Goal: Task Accomplishment & Management: Manage account settings

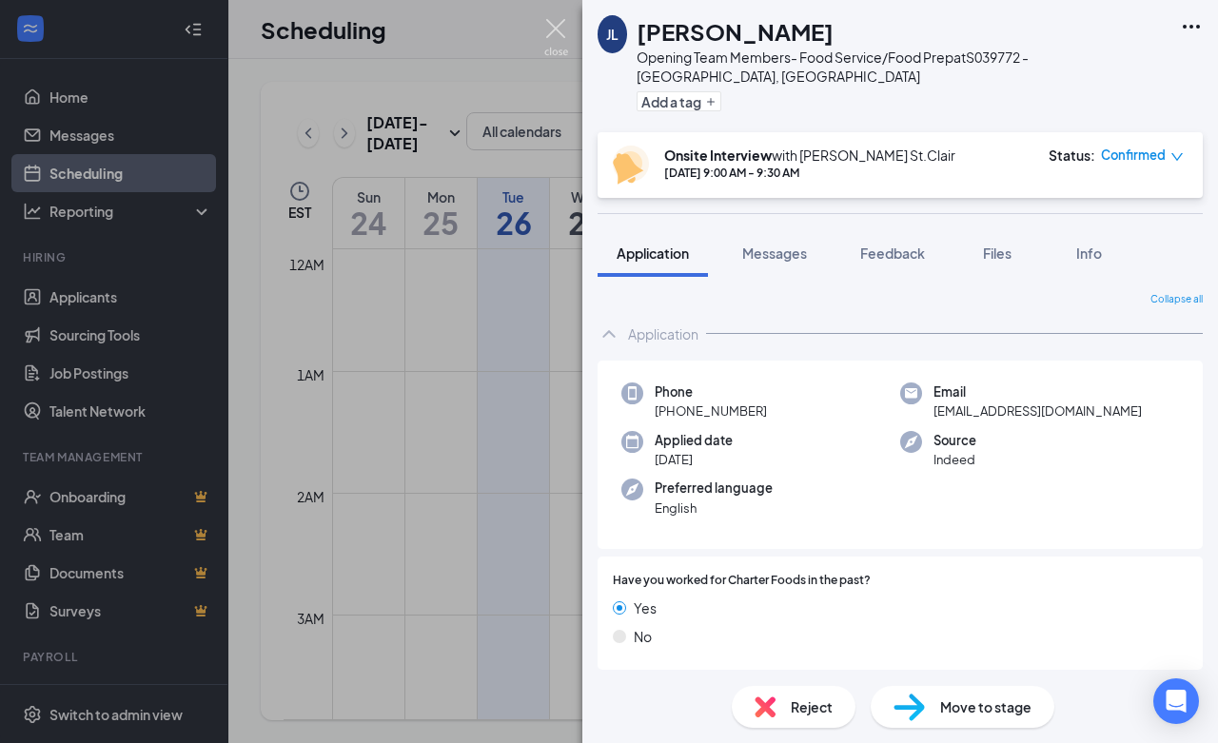
click at [553, 30] on img at bounding box center [556, 37] width 24 height 37
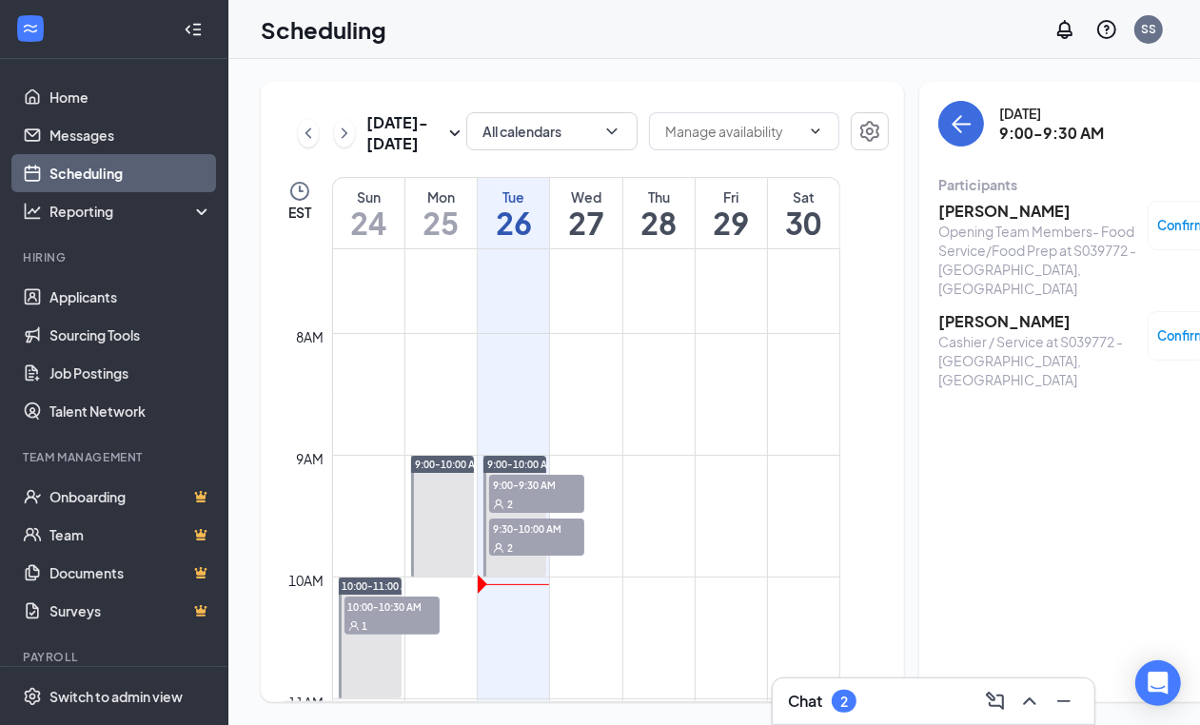
scroll to position [888, 0]
click at [509, 514] on span "2" at bounding box center [510, 506] width 6 height 13
click at [1147, 328] on div "Confirmed" at bounding box center [1198, 335] width 103 height 49
click at [1158, 326] on span "Confirmed" at bounding box center [1190, 335] width 65 height 19
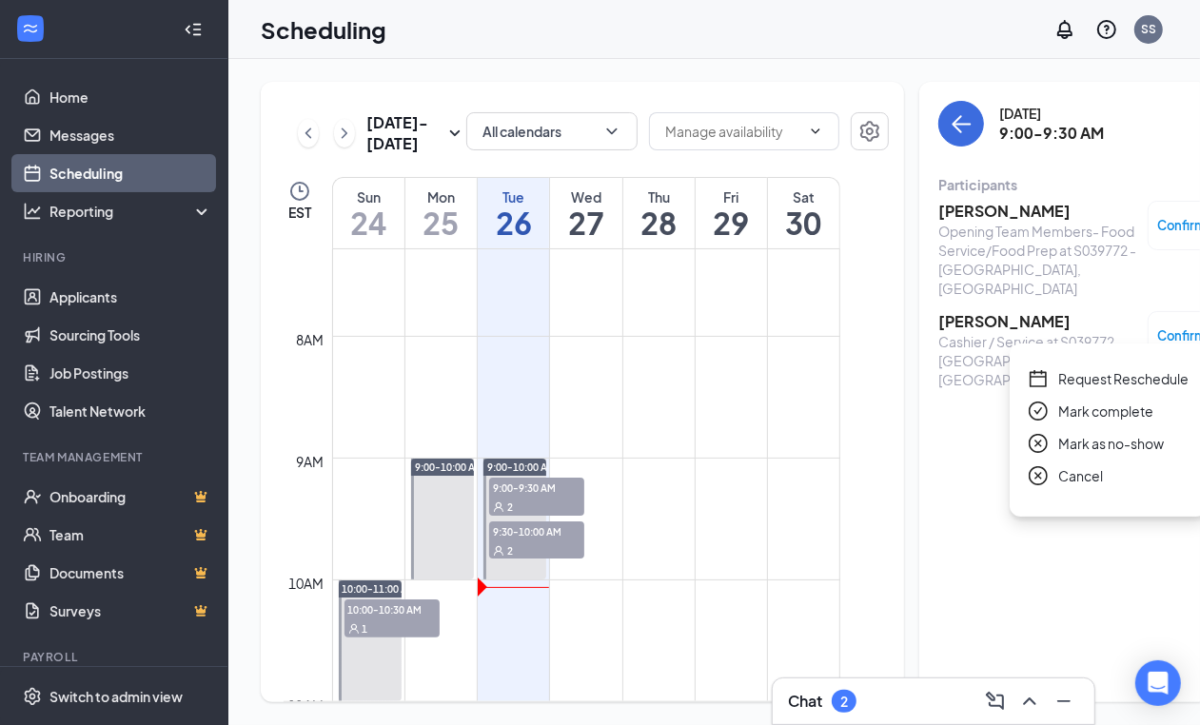
click at [1123, 445] on span "Mark as no-show" at bounding box center [1111, 443] width 106 height 21
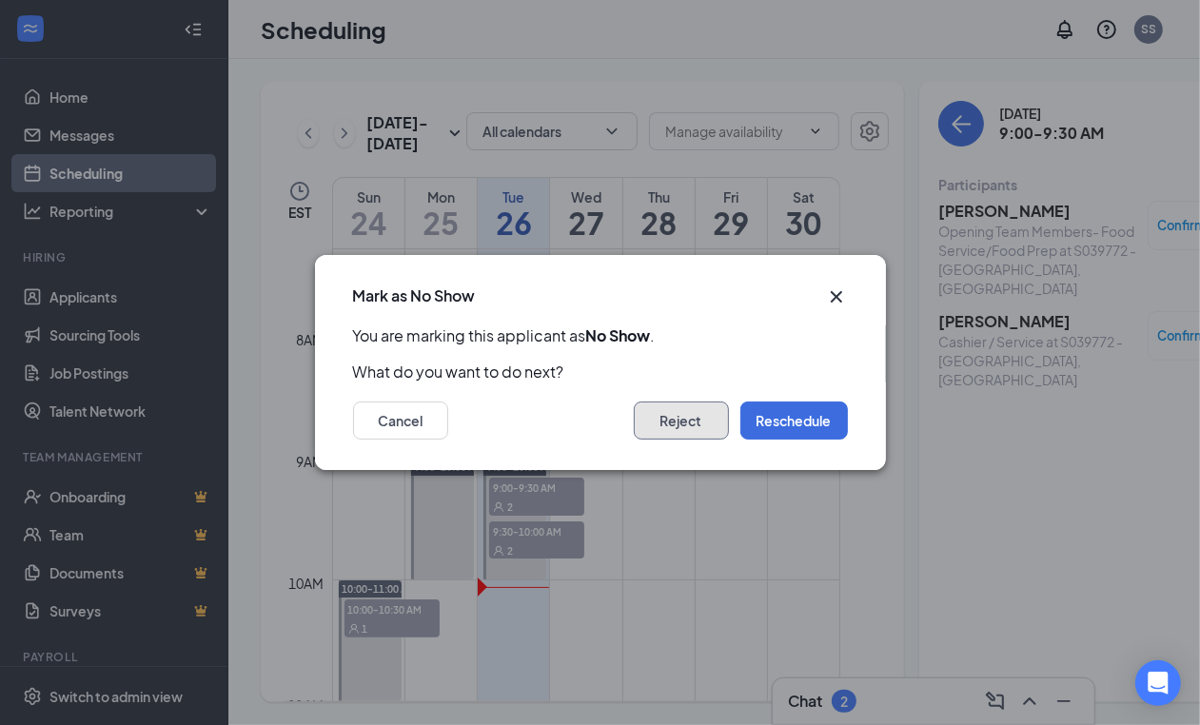
click at [680, 431] on button "Reject" at bounding box center [681, 420] width 95 height 38
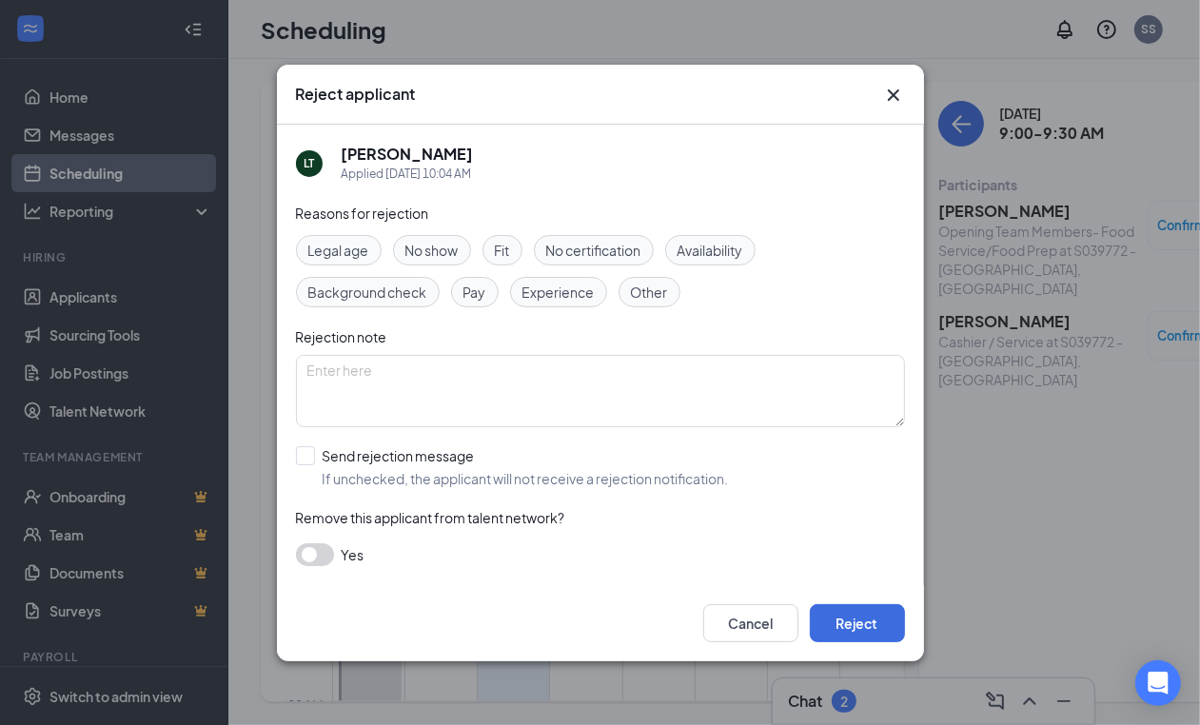
click at [402, 245] on div "No show" at bounding box center [432, 250] width 78 height 30
click at [310, 446] on input "Send rejection message If unchecked, the applicant will not receive a rejection…" at bounding box center [512, 467] width 433 height 42
checkbox input "true"
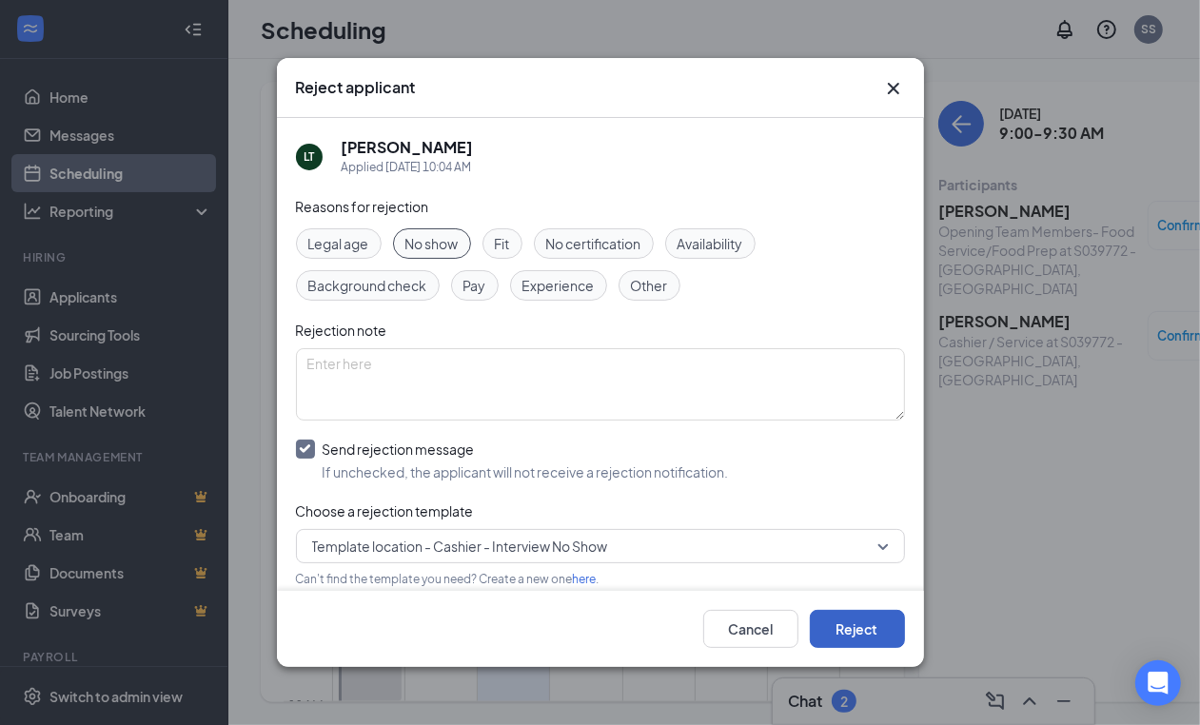
click at [833, 644] on button "Reject" at bounding box center [857, 629] width 95 height 38
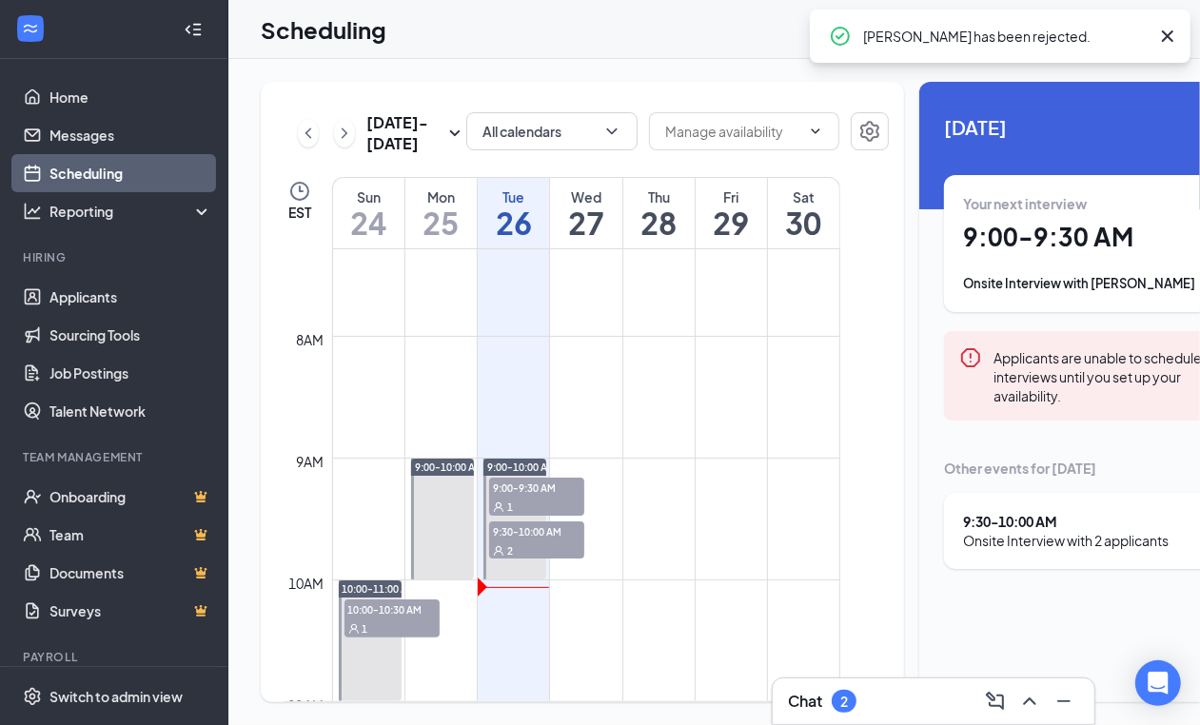
click at [517, 559] on div "2" at bounding box center [536, 549] width 95 height 19
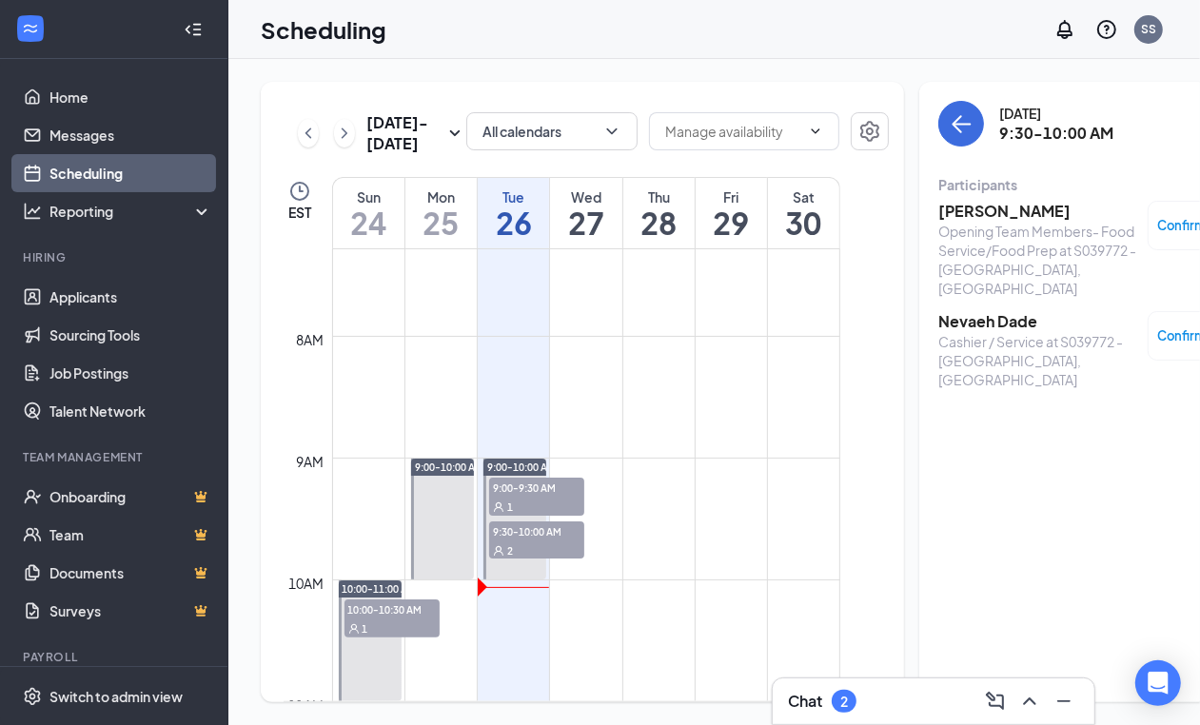
click at [1172, 224] on span "Confirmed" at bounding box center [1190, 225] width 65 height 19
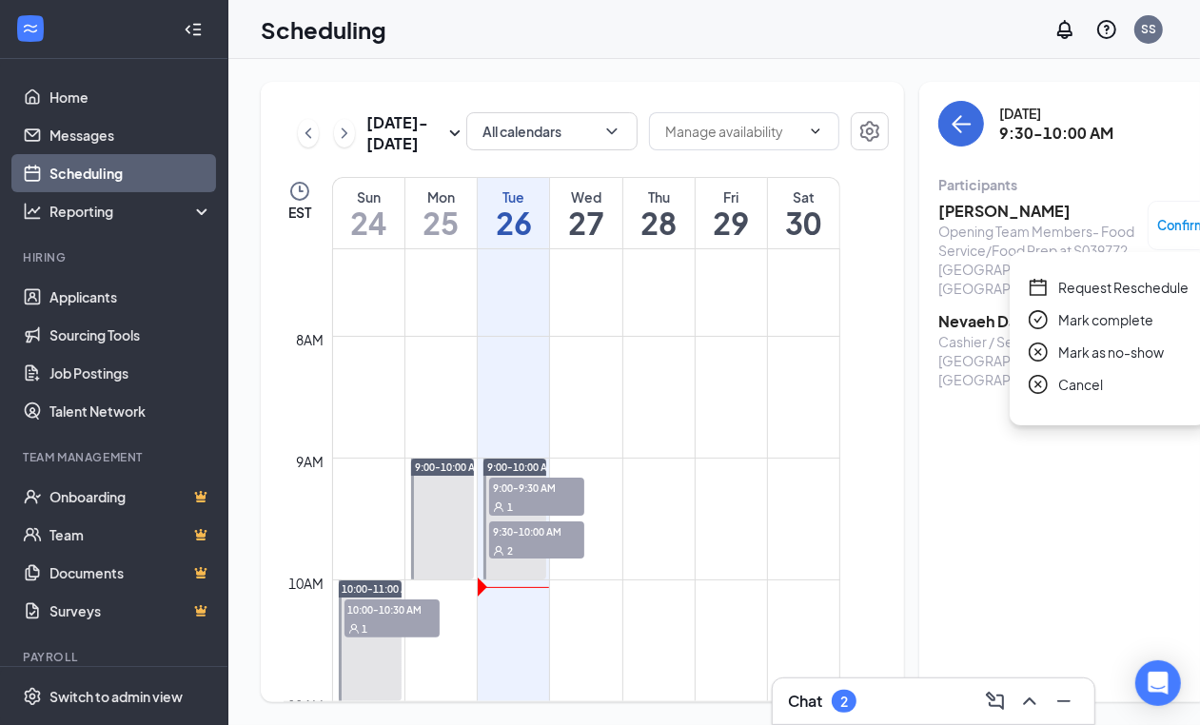
click at [1128, 354] on span "Mark as no-show" at bounding box center [1111, 352] width 106 height 21
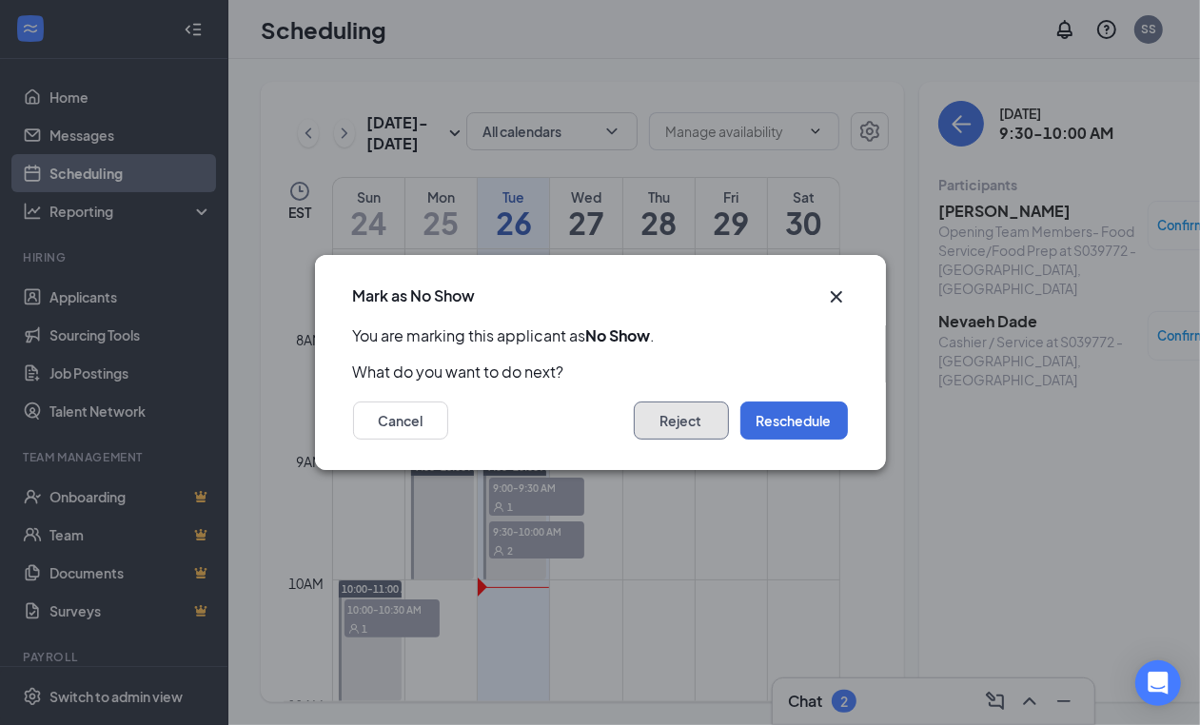
click at [696, 425] on button "Reject" at bounding box center [681, 420] width 95 height 38
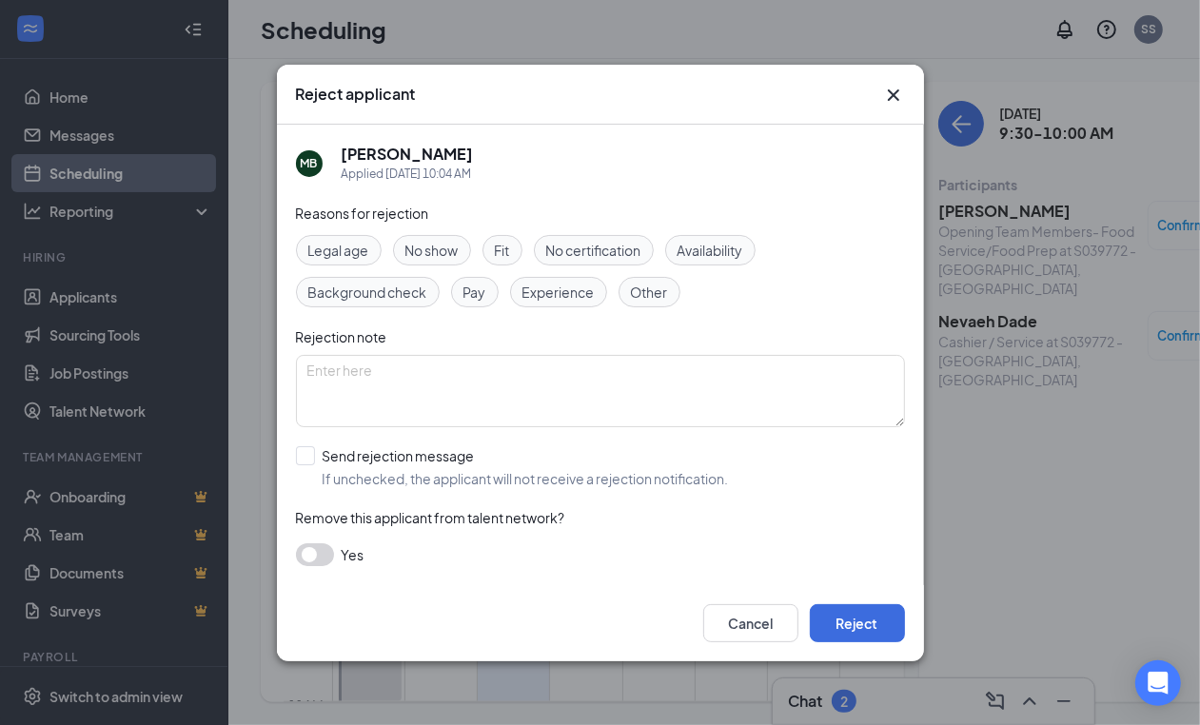
click at [421, 245] on span "No show" at bounding box center [431, 250] width 53 height 21
click at [300, 457] on input "Send rejection message If unchecked, the applicant will not receive a rejection…" at bounding box center [512, 467] width 433 height 42
checkbox input "true"
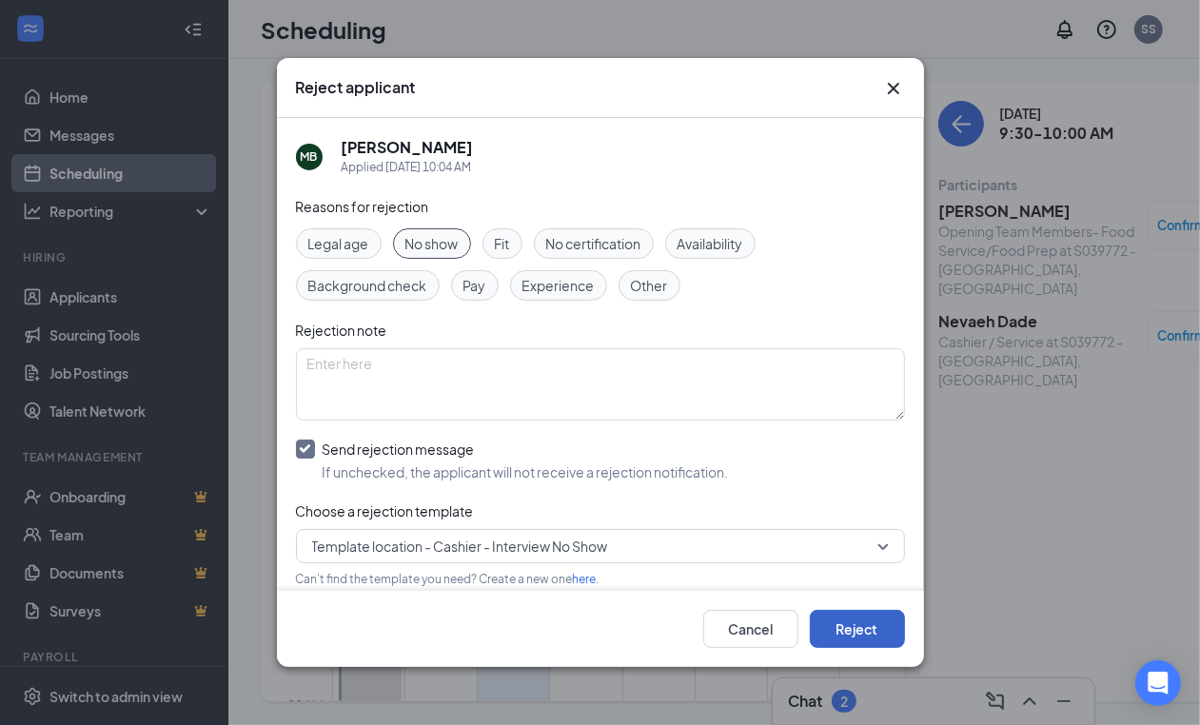
click at [876, 642] on button "Reject" at bounding box center [857, 629] width 95 height 38
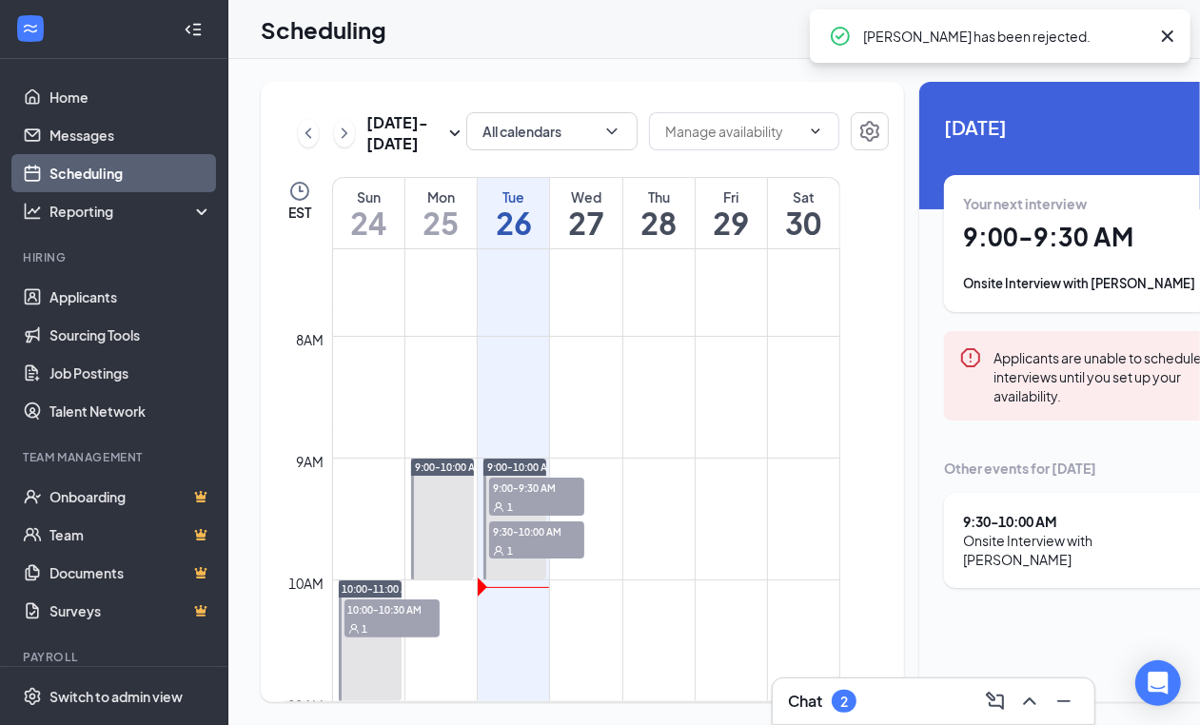
click at [521, 559] on div "1" at bounding box center [536, 549] width 95 height 19
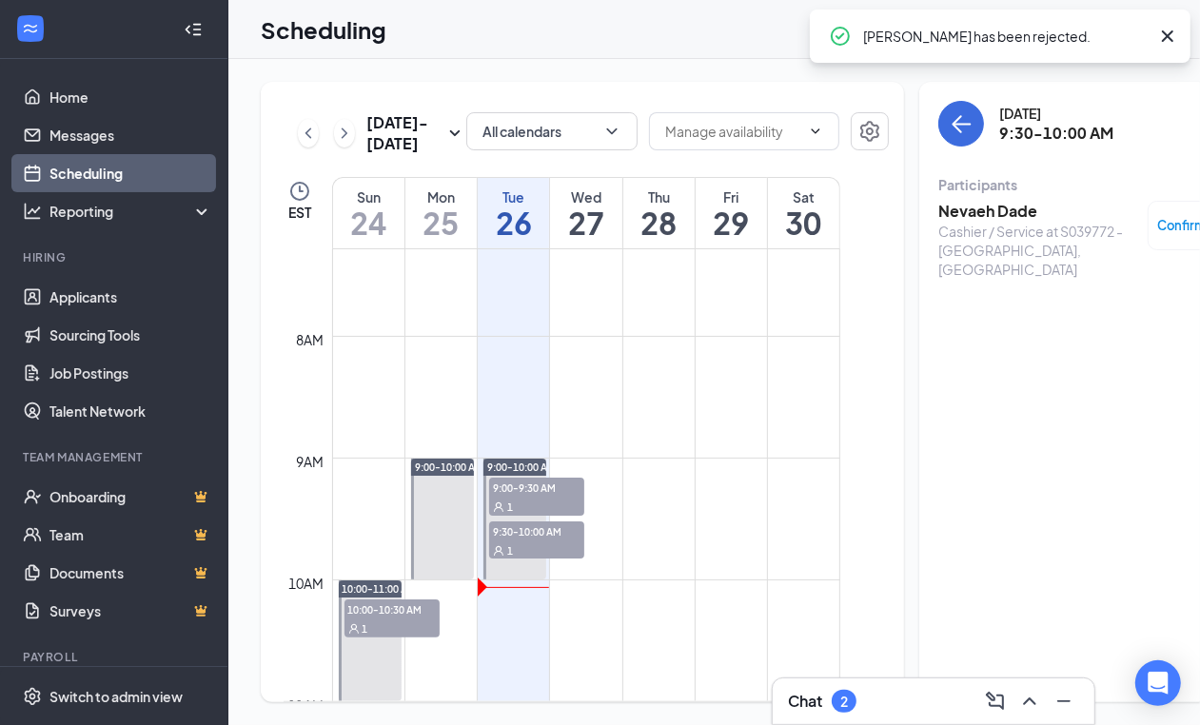
click at [1158, 231] on span "Confirmed" at bounding box center [1190, 225] width 65 height 19
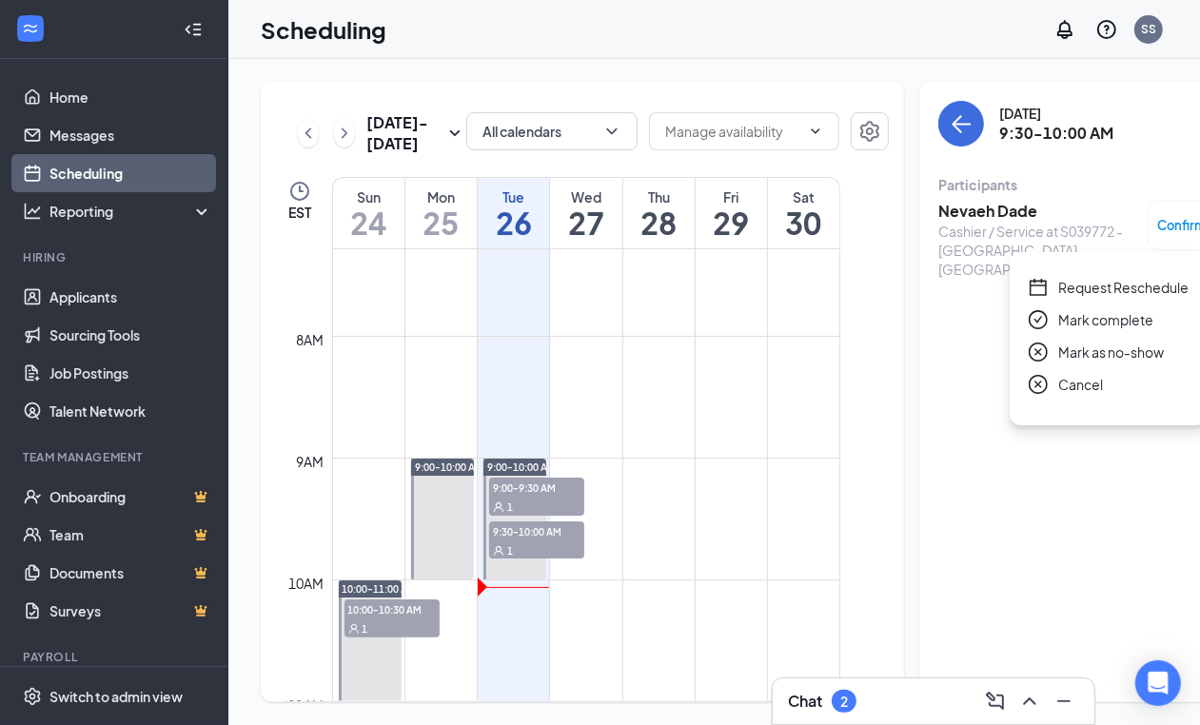
click at [1110, 353] on span "Mark as no-show" at bounding box center [1111, 352] width 106 height 21
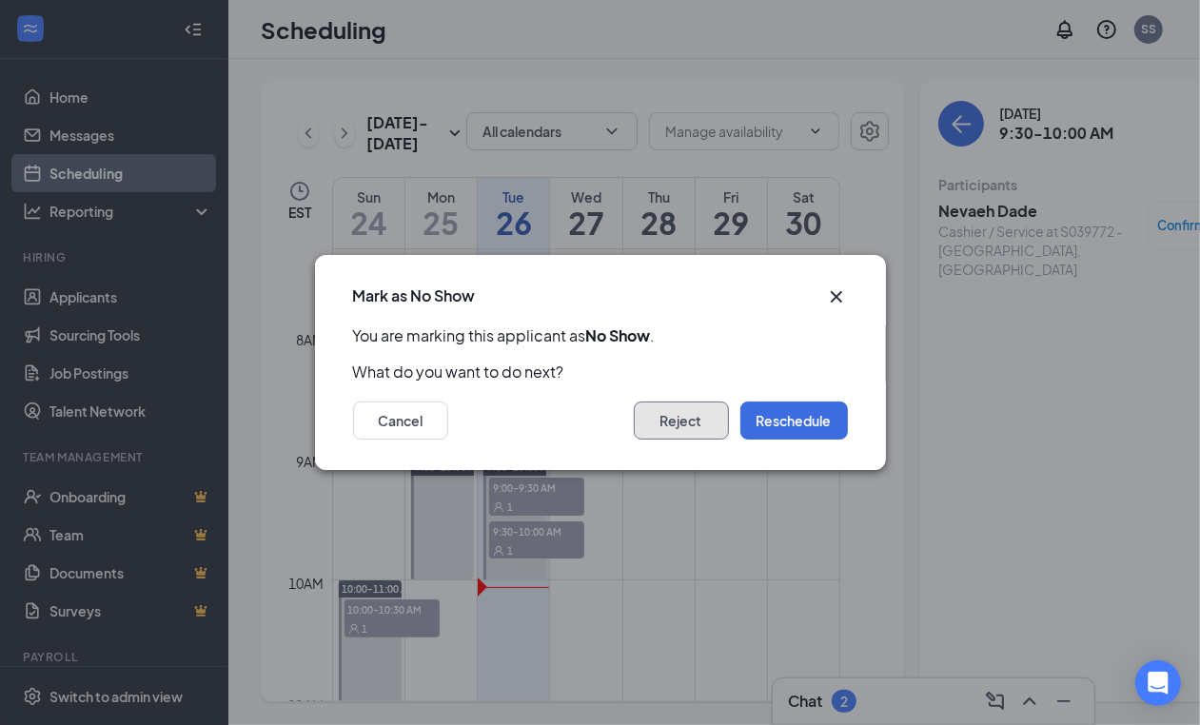
click at [685, 426] on button "Reject" at bounding box center [681, 420] width 95 height 38
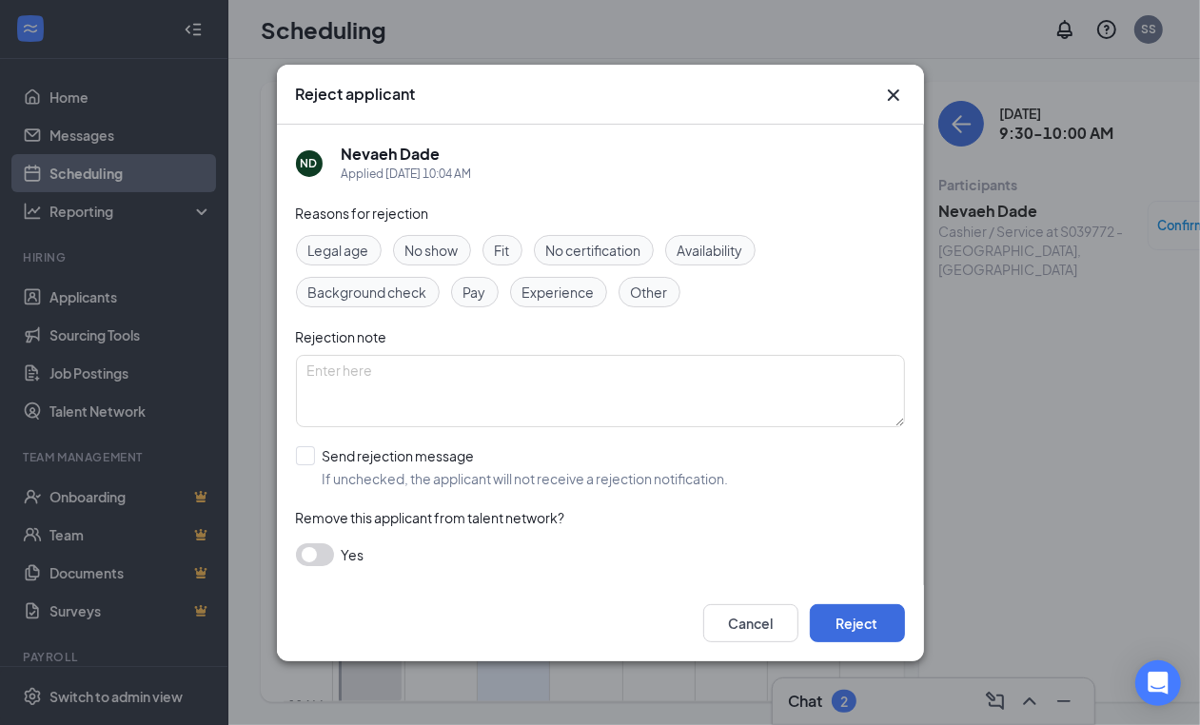
click at [444, 244] on span "No show" at bounding box center [431, 250] width 53 height 21
click at [310, 461] on input "Send rejection message If unchecked, the applicant will not receive a rejection…" at bounding box center [512, 467] width 433 height 42
checkbox input "true"
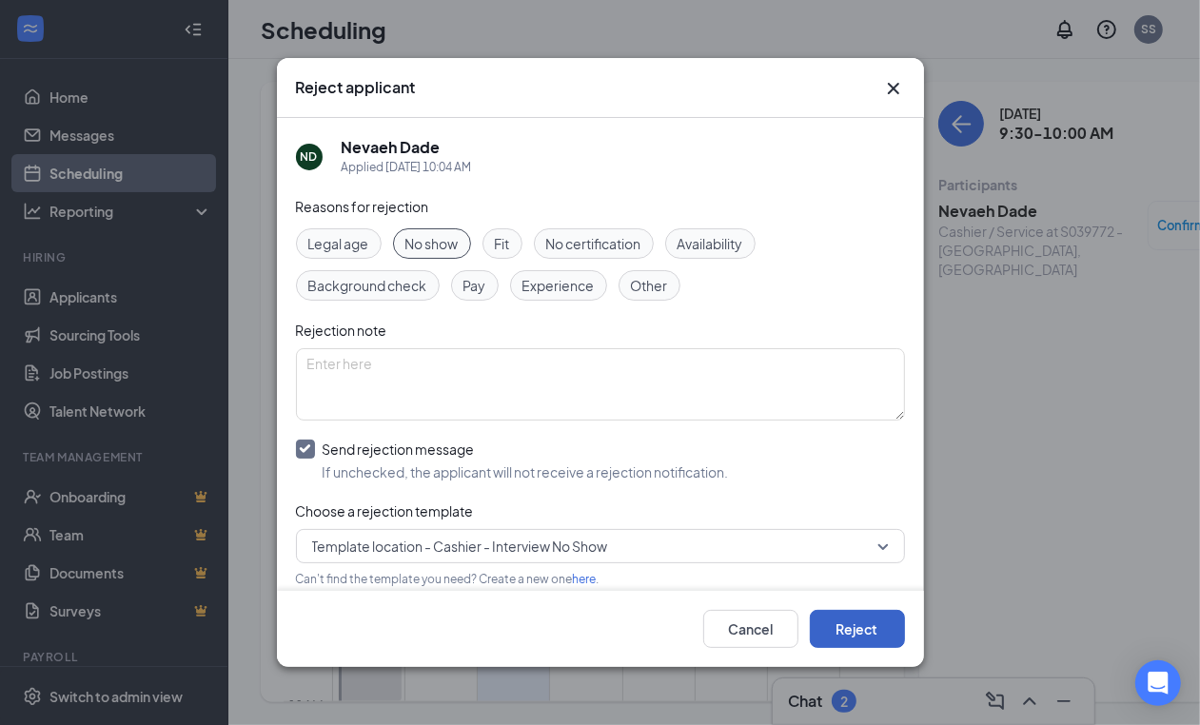
click at [849, 630] on button "Reject" at bounding box center [857, 629] width 95 height 38
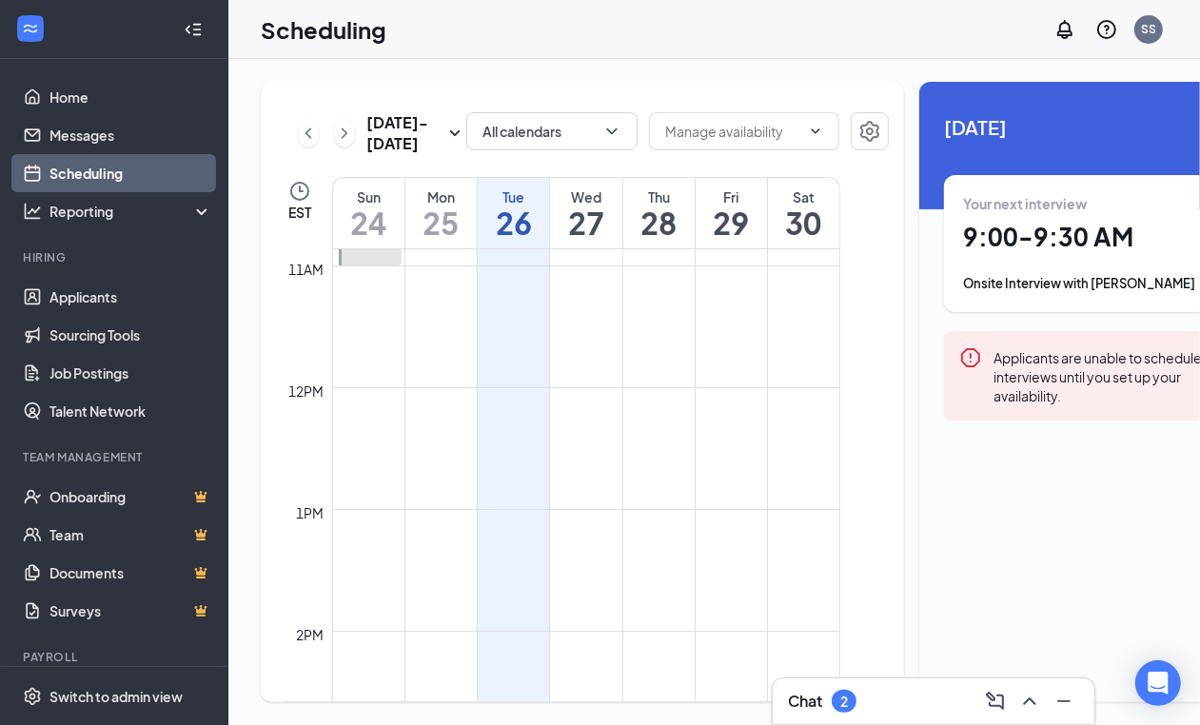
scroll to position [1125, 0]
